Goal: Information Seeking & Learning: Check status

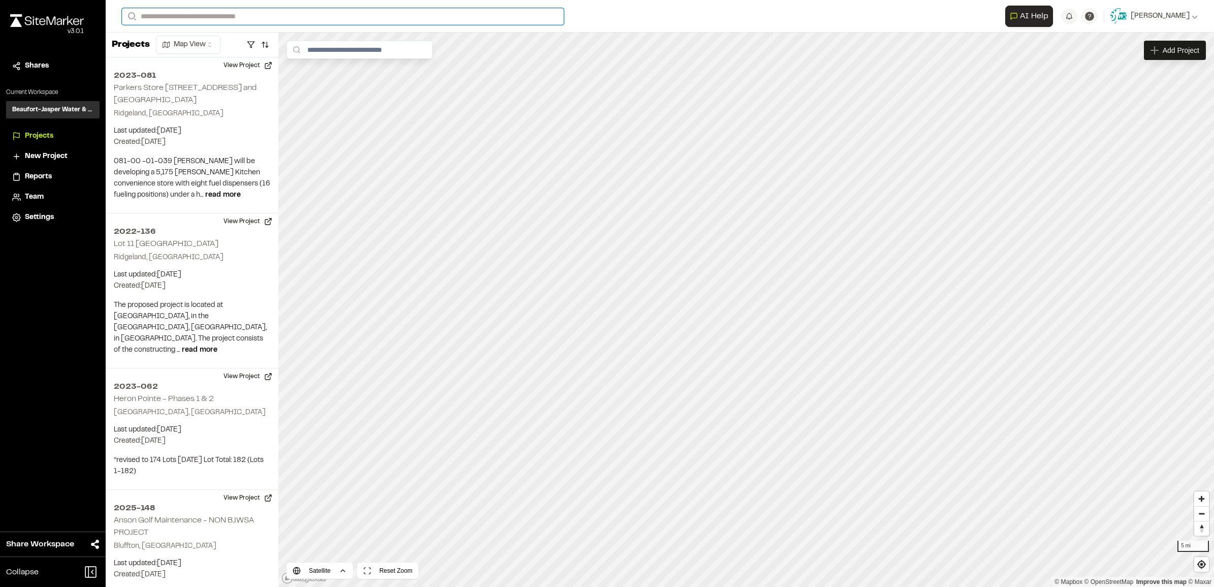
click at [221, 17] on input "Search" at bounding box center [343, 16] width 442 height 17
type input "******"
click at [198, 38] on p "2022-028 Zephyr Apartments" at bounding box center [203, 41] width 149 height 12
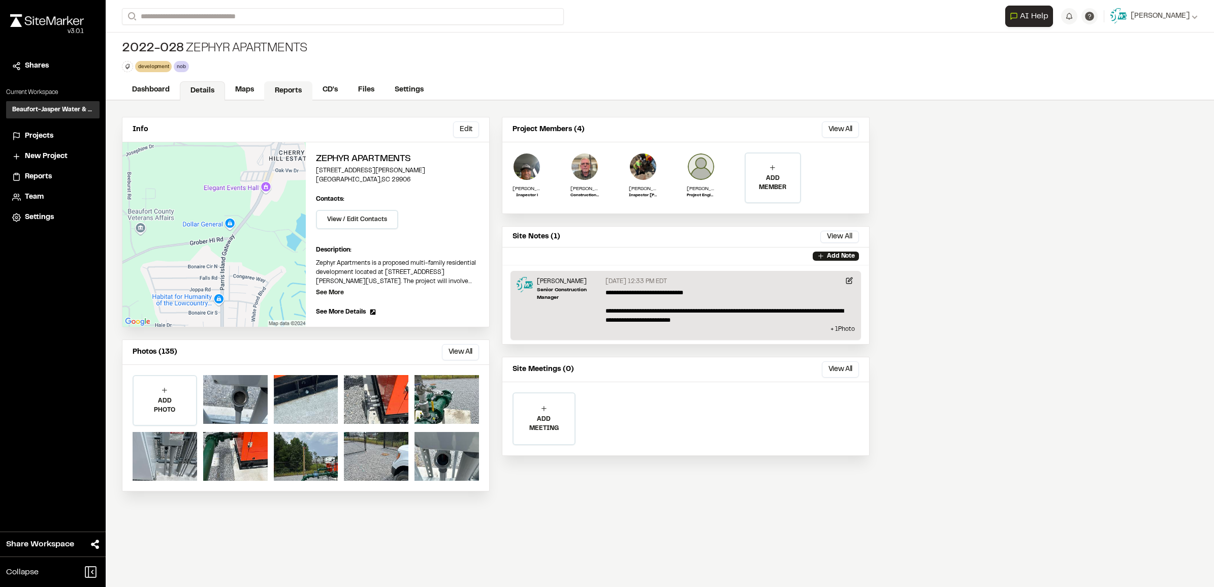
click at [288, 93] on link "Reports" at bounding box center [288, 90] width 48 height 19
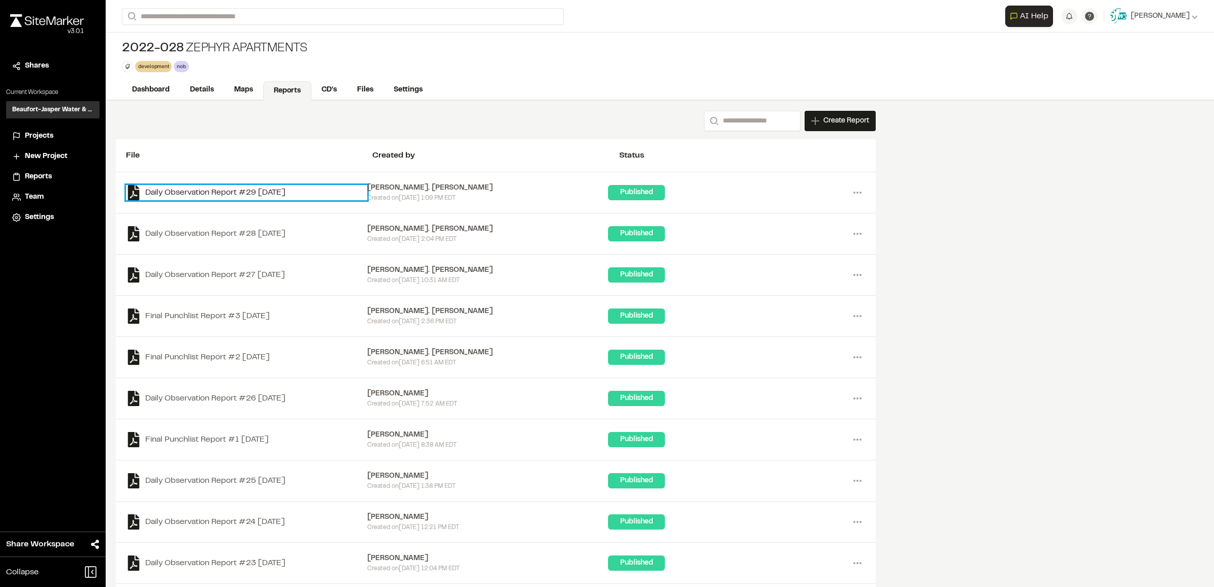
click at [240, 194] on link "Daily Observation Report #29 [DATE]" at bounding box center [246, 192] width 241 height 15
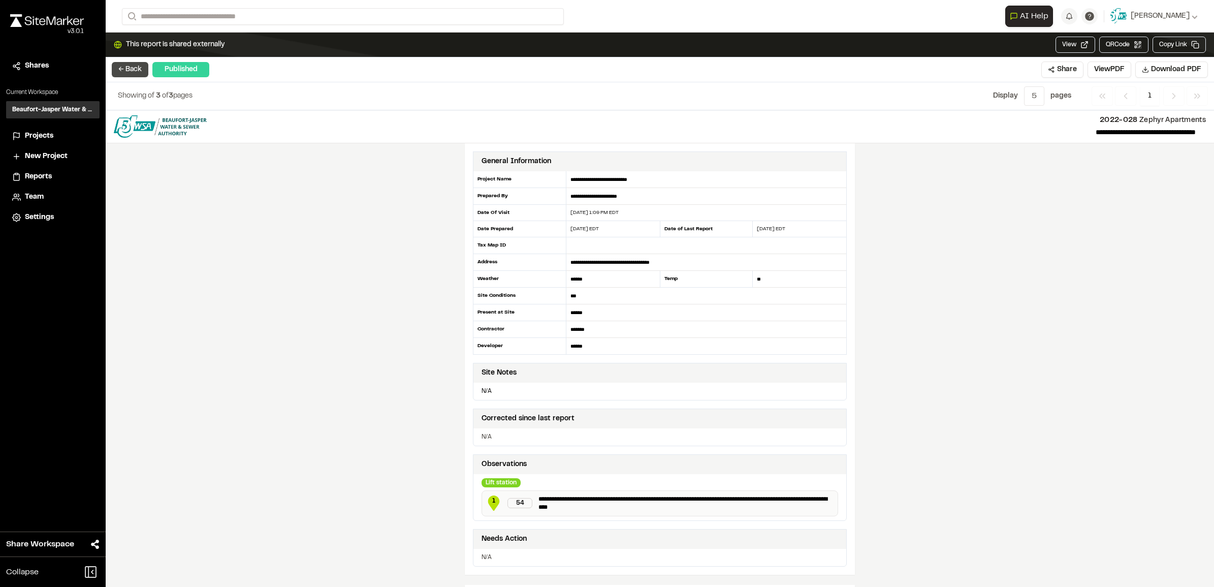
click at [138, 65] on button "← Back" at bounding box center [130, 69] width 37 height 15
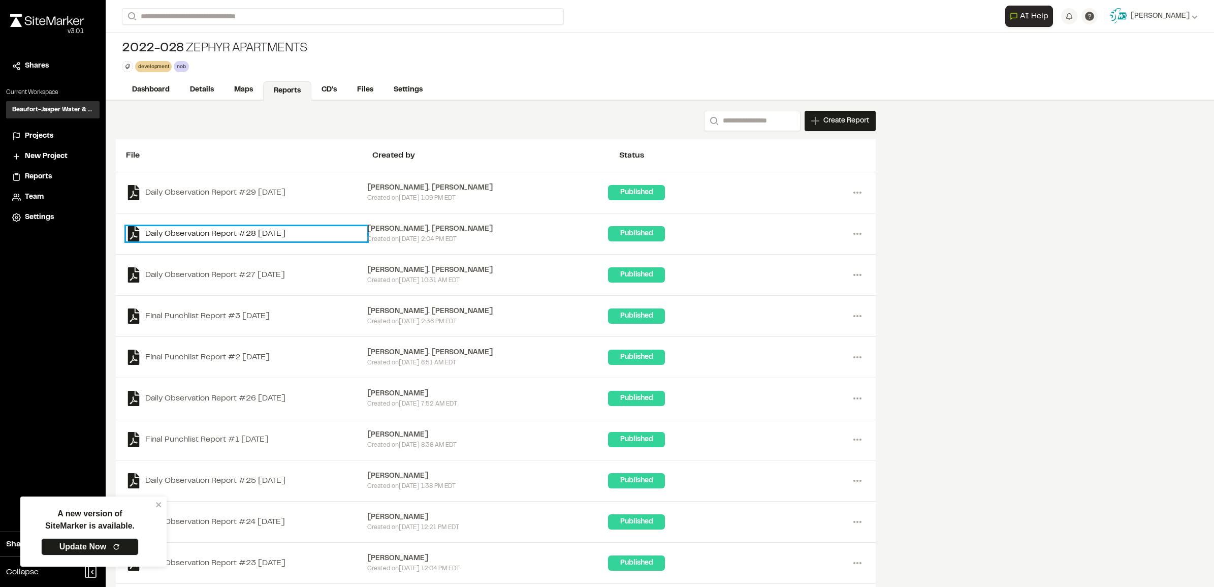
click at [242, 230] on link "Daily Observation Report #28 [DATE]" at bounding box center [246, 233] width 241 height 15
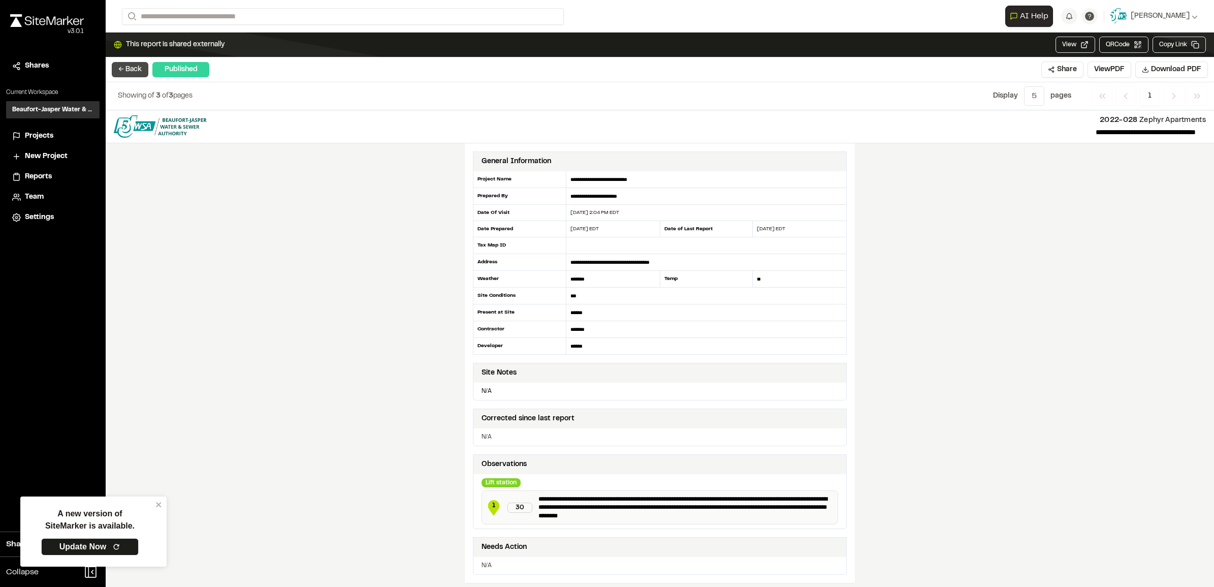
click at [123, 68] on button "← Back" at bounding box center [130, 69] width 37 height 15
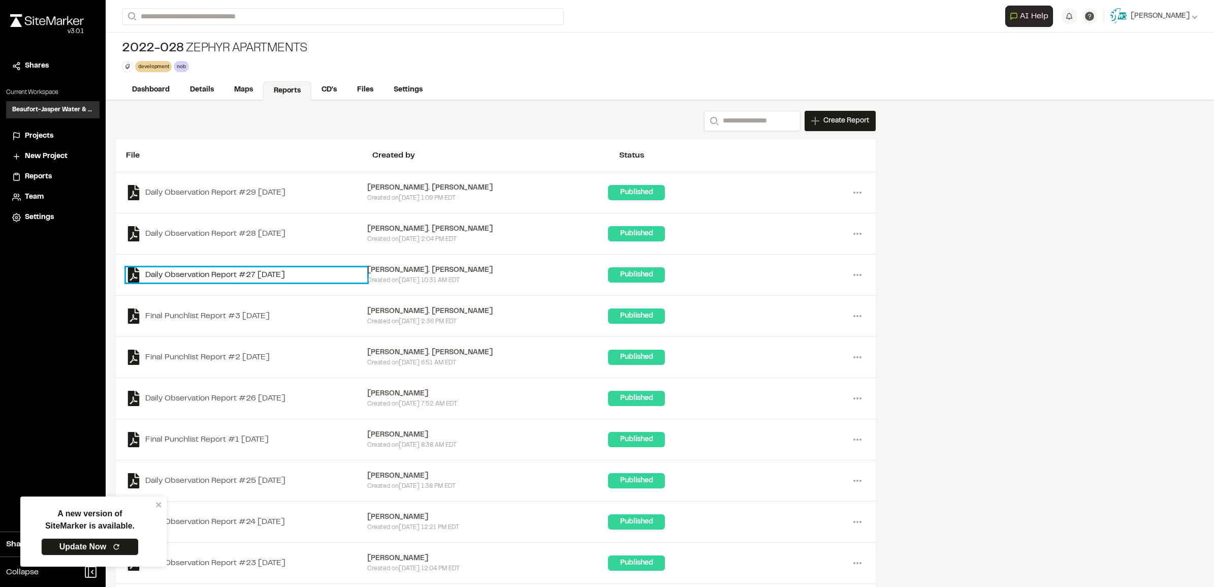
click at [265, 273] on link "Daily Observation Report #27 [DATE]" at bounding box center [246, 274] width 241 height 15
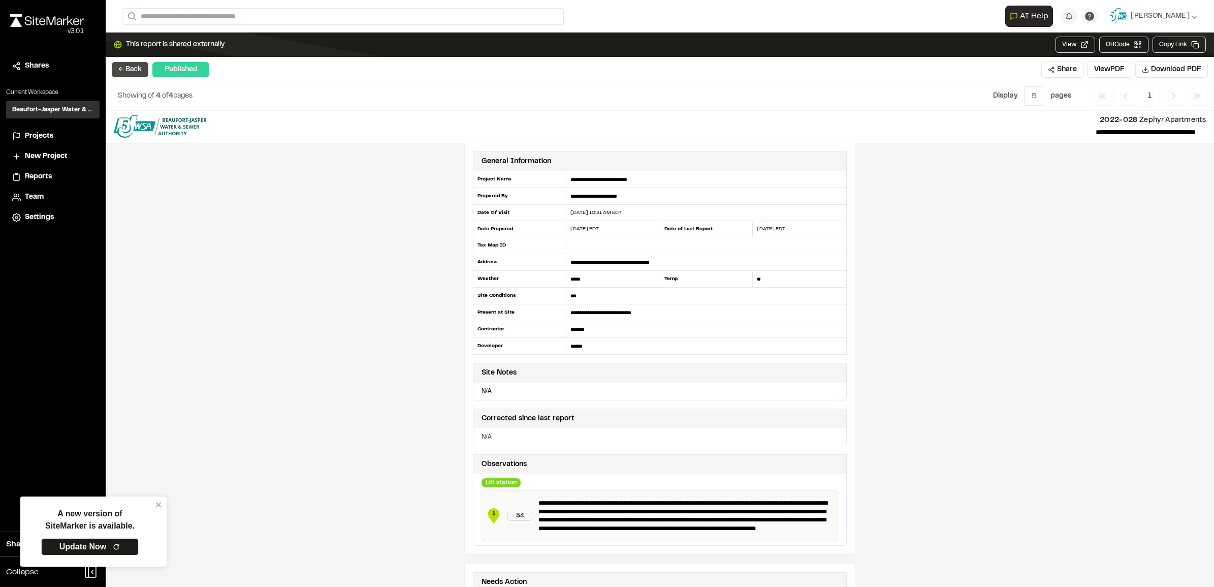
click at [122, 67] on button "← Back" at bounding box center [130, 69] width 37 height 15
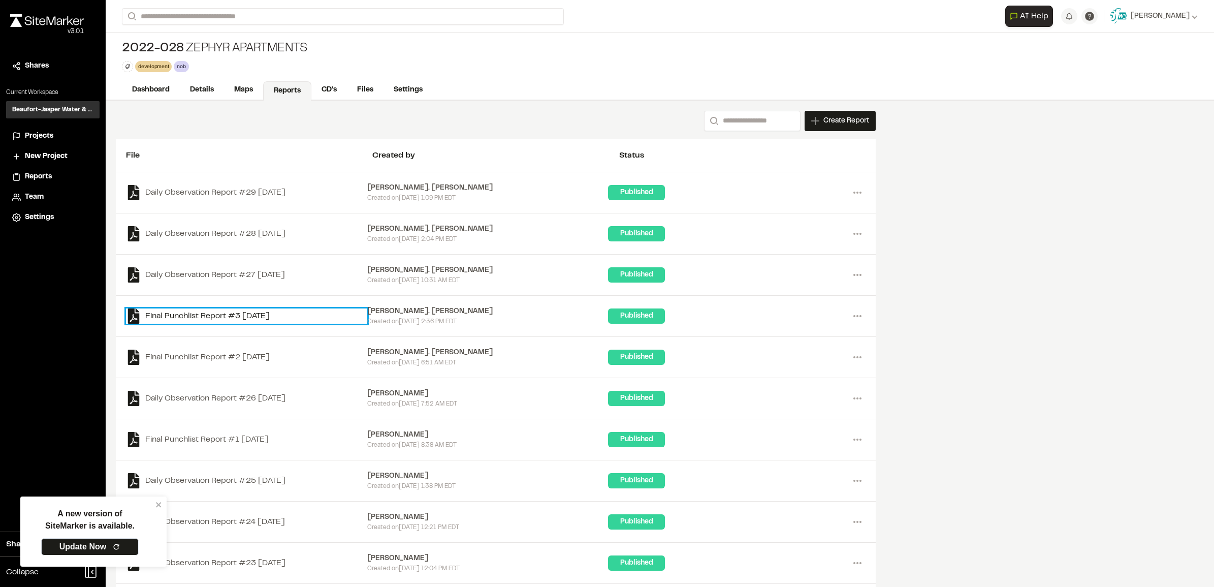
click at [209, 320] on link "Final Punchlist Report #3 [DATE]" at bounding box center [246, 315] width 241 height 15
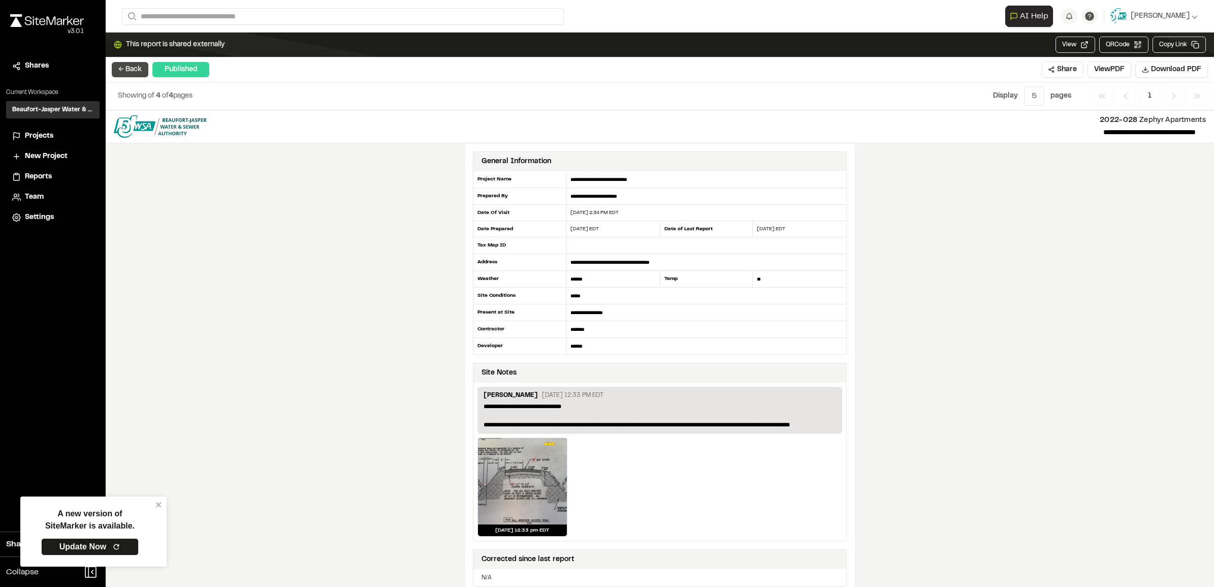
click at [135, 68] on button "← Back" at bounding box center [130, 69] width 37 height 15
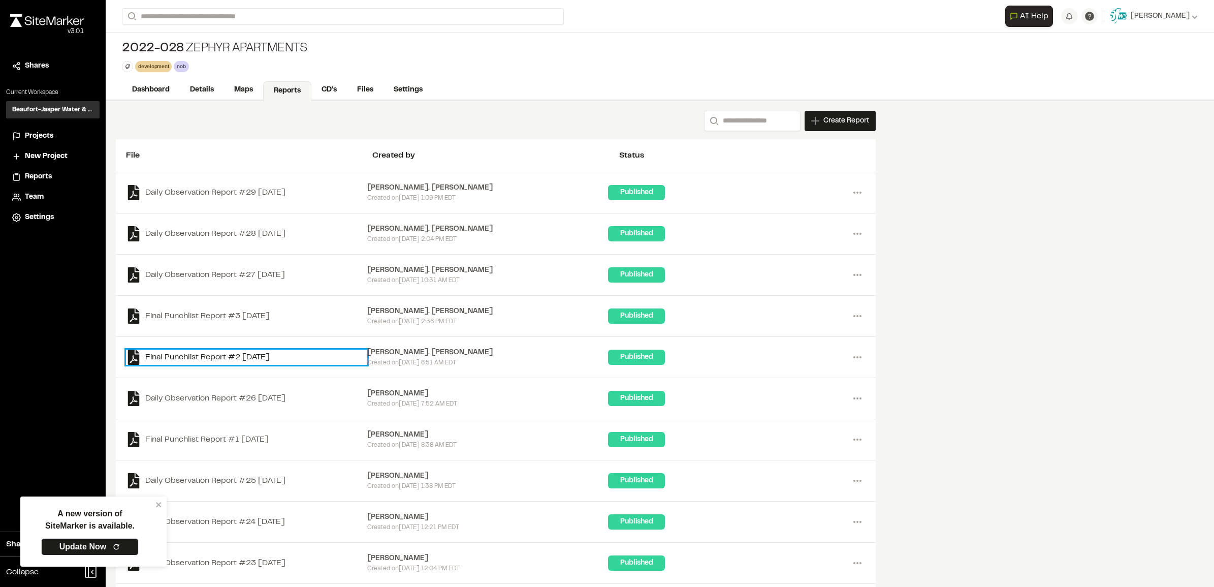
click at [214, 363] on link "Final Punchlist Report #2 [DATE]" at bounding box center [246, 357] width 241 height 15
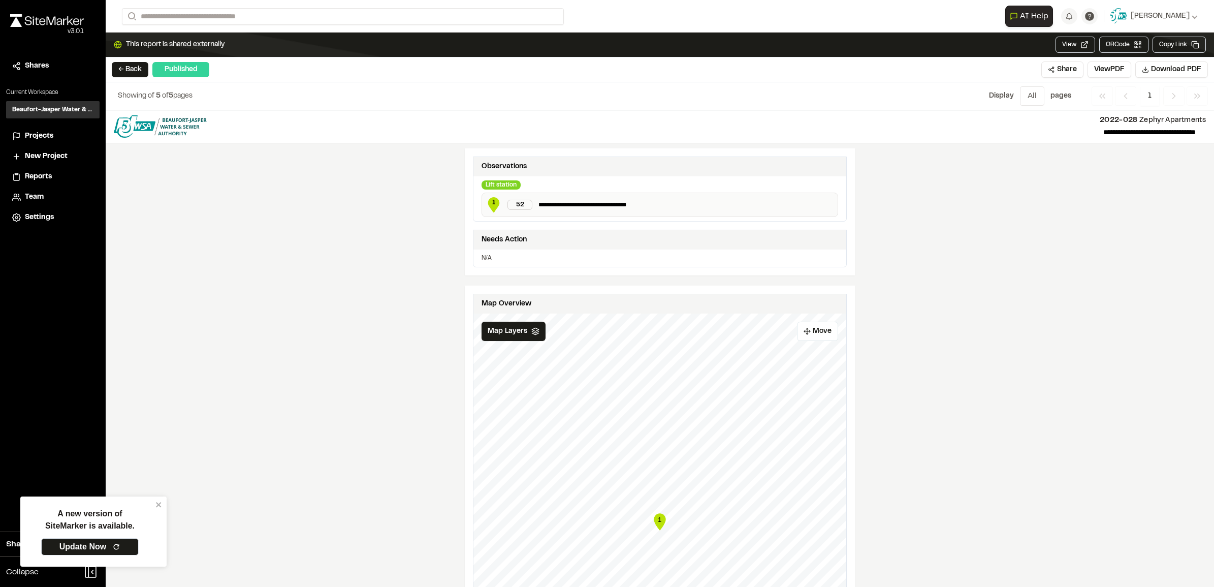
scroll to position [502, 0]
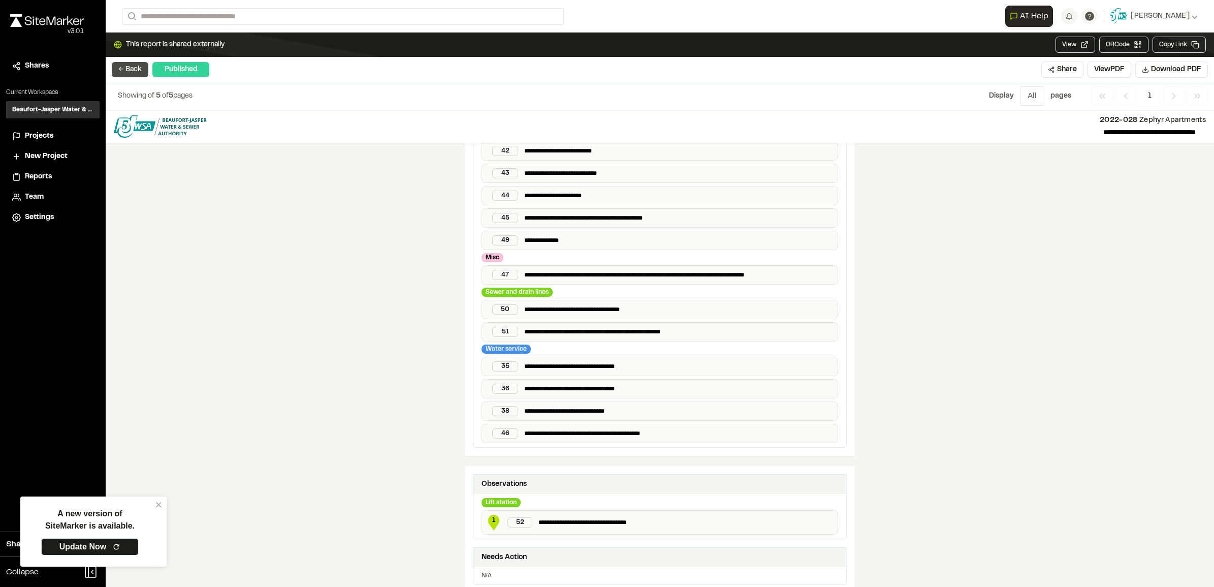
click at [136, 70] on button "← Back" at bounding box center [130, 69] width 37 height 15
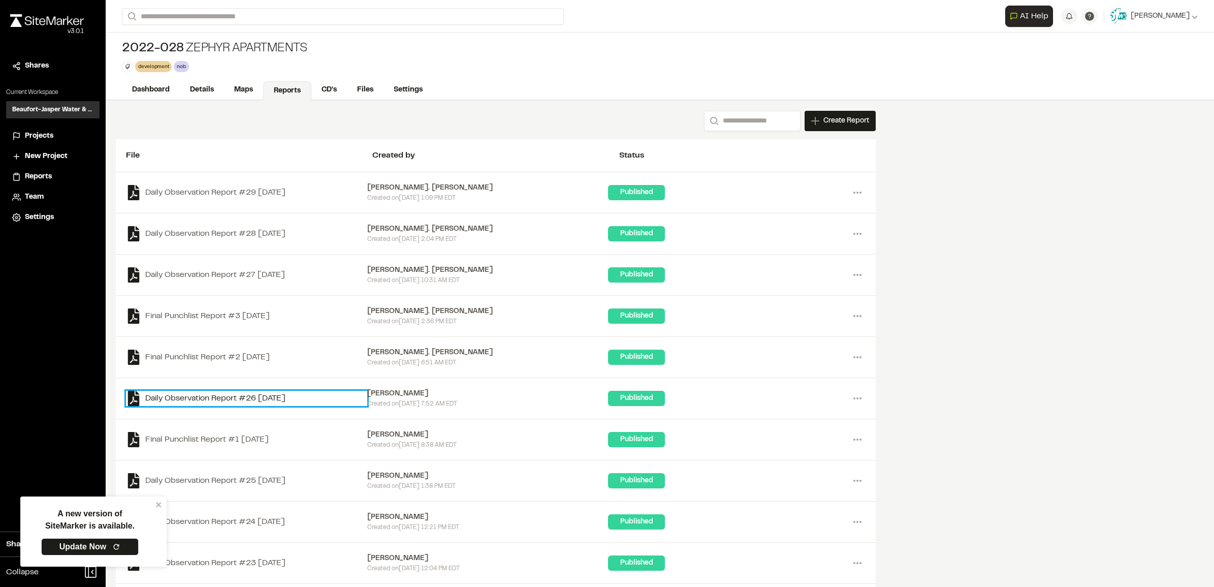
click at [209, 400] on link "Daily Observation Report #26 [DATE]" at bounding box center [246, 398] width 241 height 15
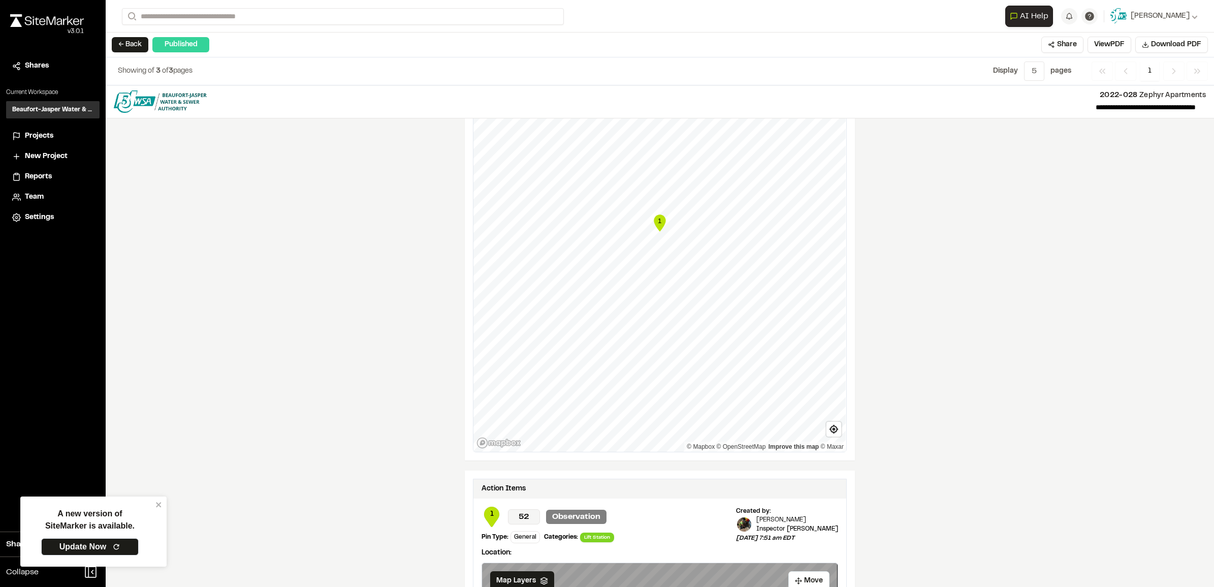
scroll to position [899, 0]
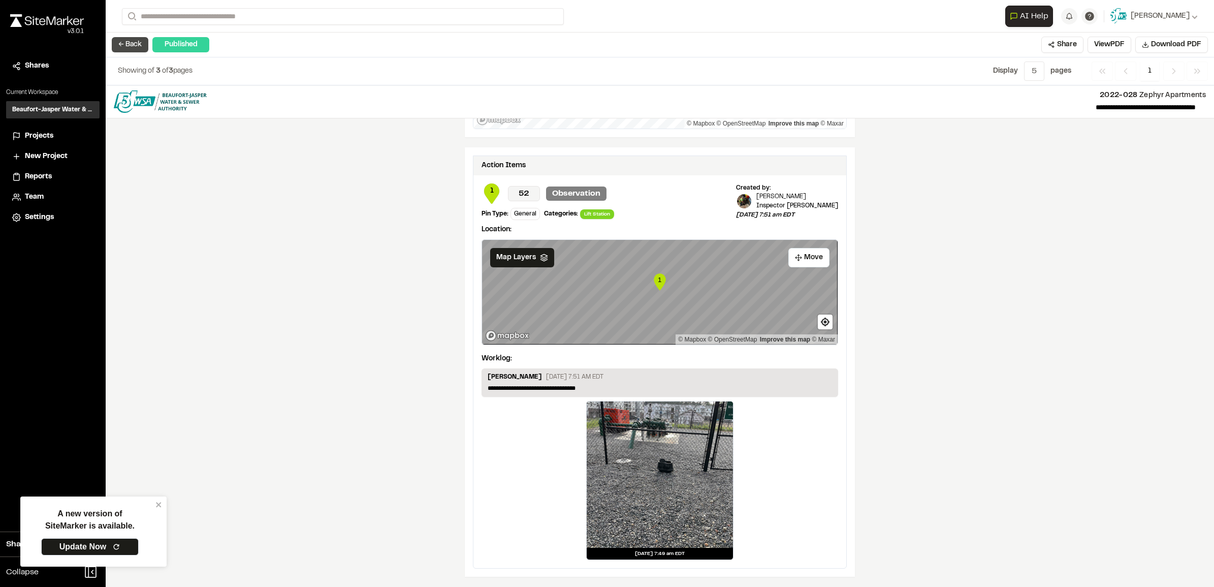
click at [122, 47] on button "← Back" at bounding box center [130, 44] width 37 height 15
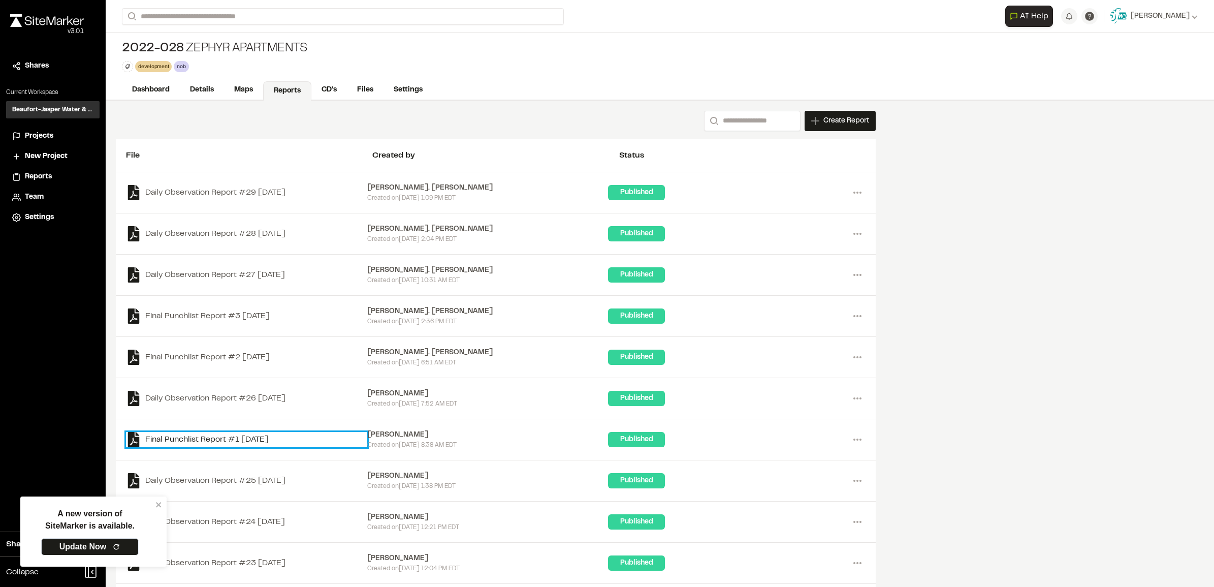
click at [202, 440] on link "Final Punchlist Report #1 [DATE]" at bounding box center [246, 439] width 241 height 15
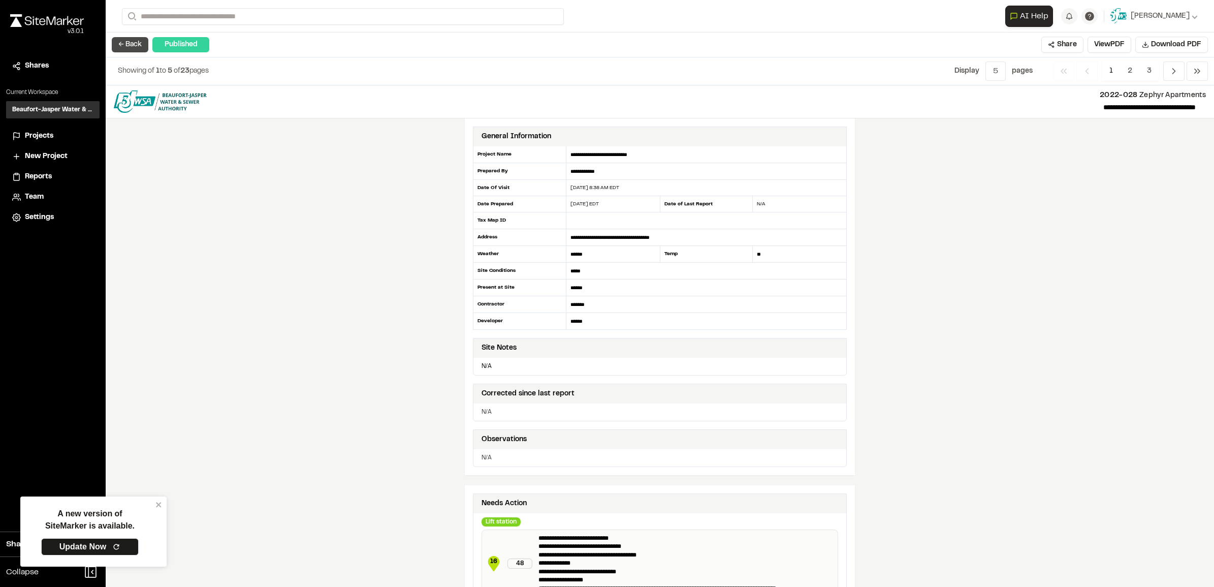
click at [123, 43] on button "← Back" at bounding box center [130, 44] width 37 height 15
